Goal: Navigation & Orientation: Find specific page/section

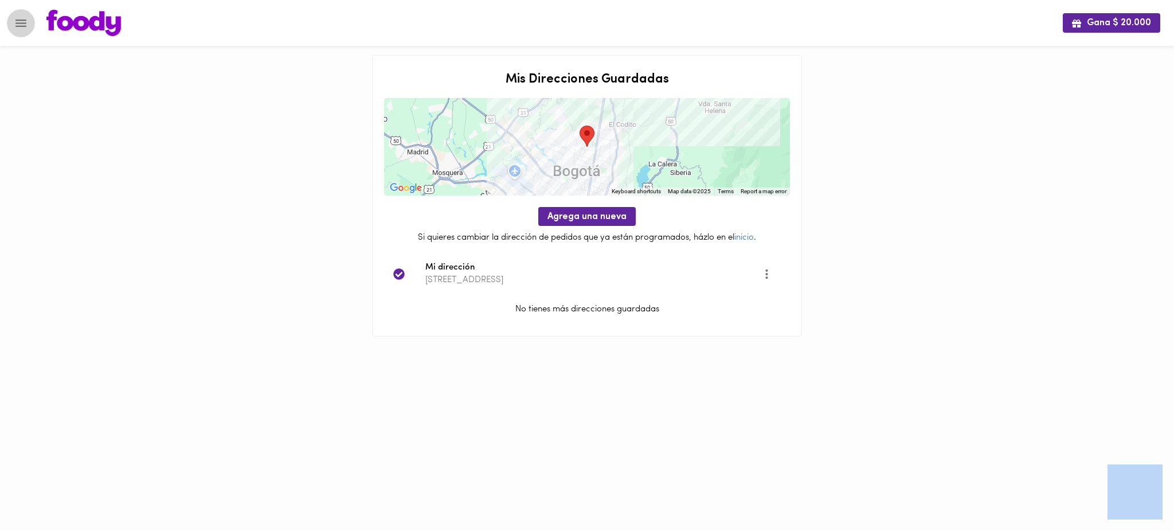
click at [17, 22] on icon "Menu" at bounding box center [21, 23] width 14 height 14
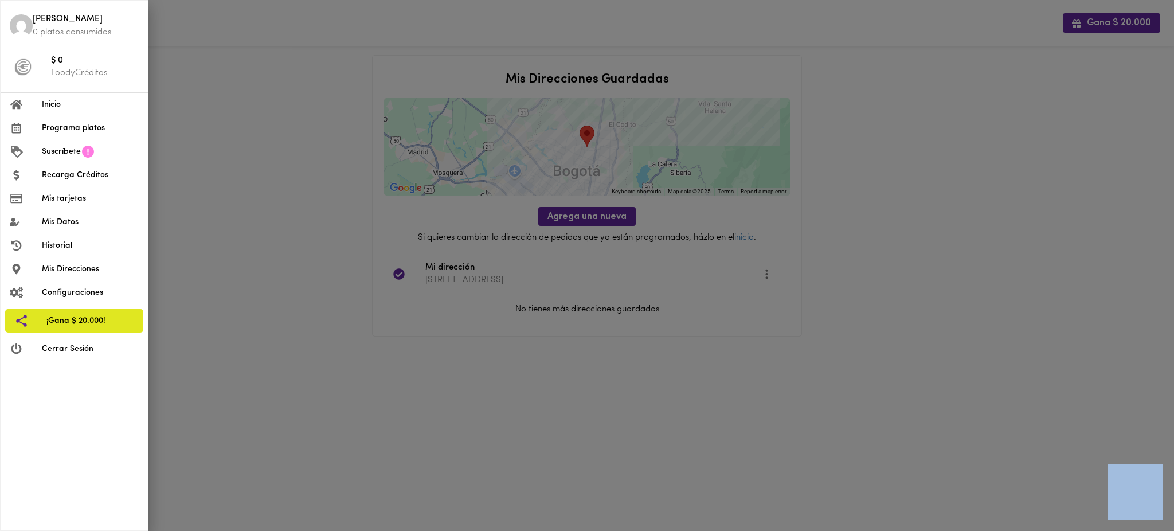
click at [77, 197] on span "Mis tarjetas" at bounding box center [90, 199] width 97 height 12
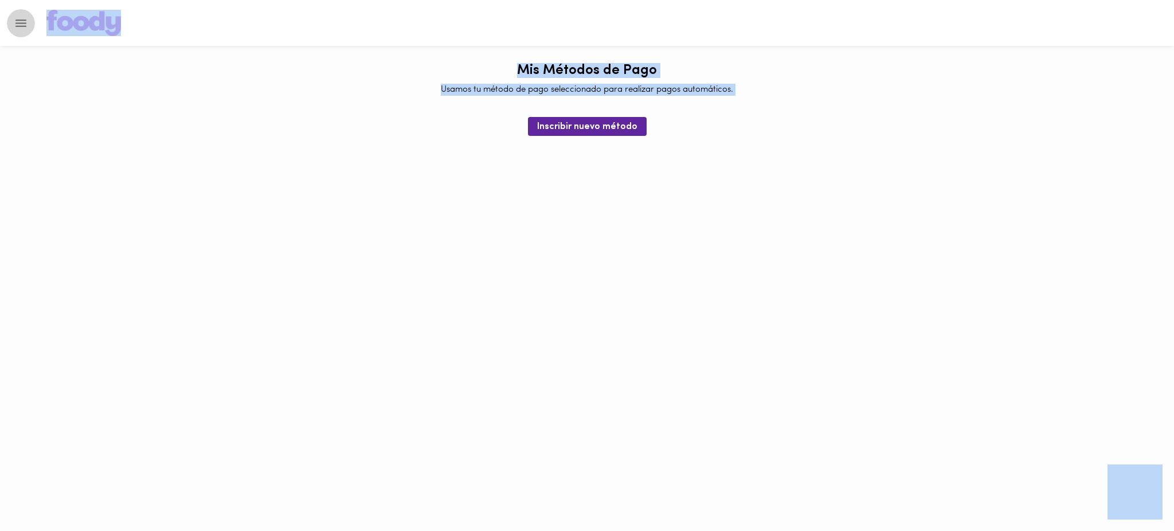
click at [26, 25] on icon "Menu" at bounding box center [21, 23] width 14 height 14
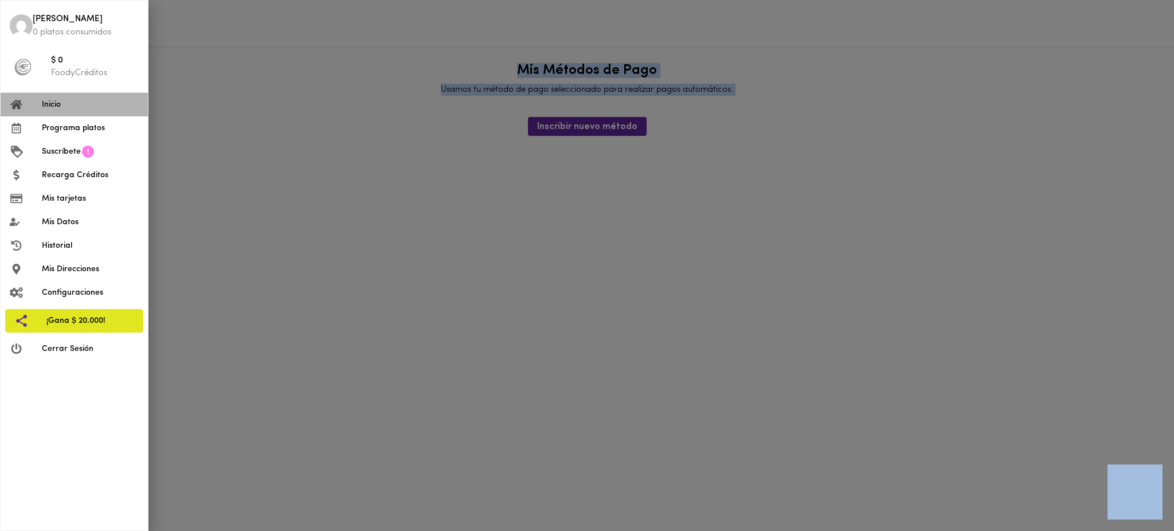
click at [74, 105] on span "Inicio" at bounding box center [90, 105] width 97 height 12
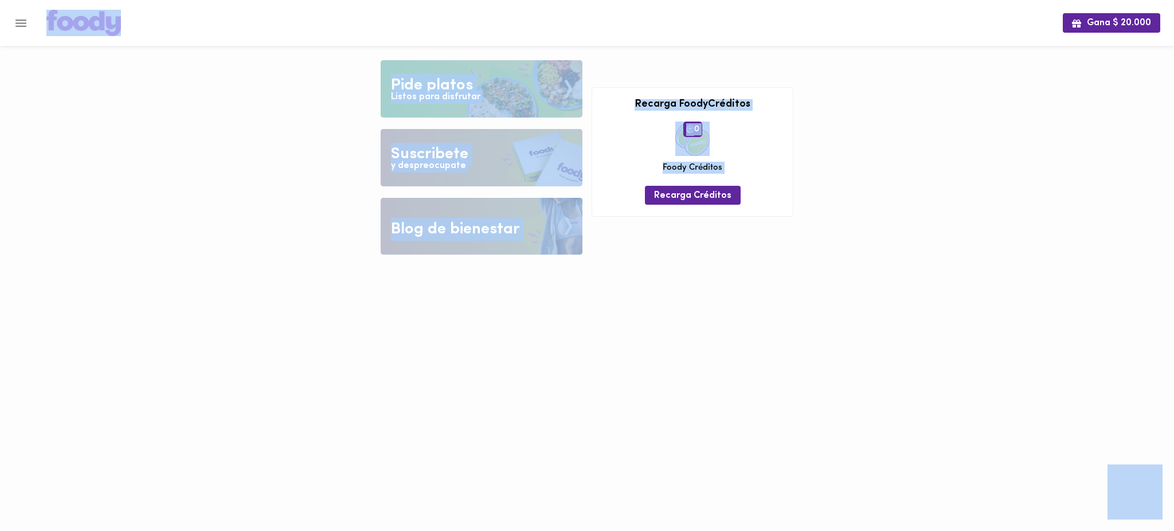
click at [218, 165] on div "Gana $ 20.000 Tu pago contraentrega por $- está pendiente , programa un plato p…" at bounding box center [587, 136] width 1174 height 272
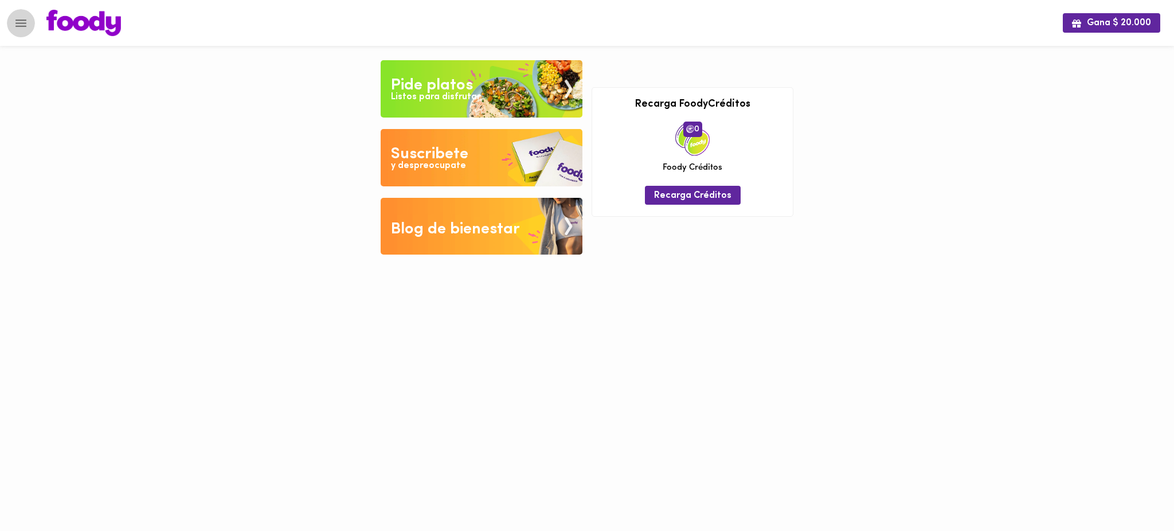
click at [21, 26] on icon "Menu" at bounding box center [20, 22] width 11 height 7
